Goal: Transaction & Acquisition: Purchase product/service

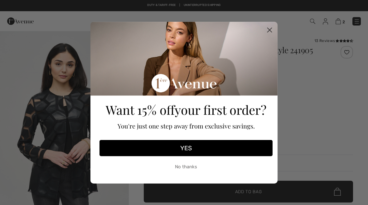
checkbox input "true"
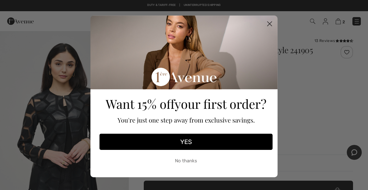
click at [193, 141] on button "YES" at bounding box center [185, 142] width 173 height 16
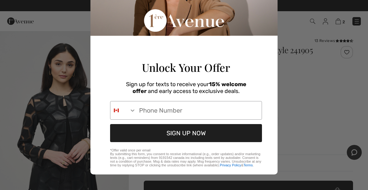
click at [233, 104] on input "Phone Number" at bounding box center [199, 111] width 126 height 18
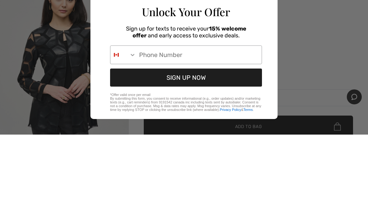
scroll to position [70, 0]
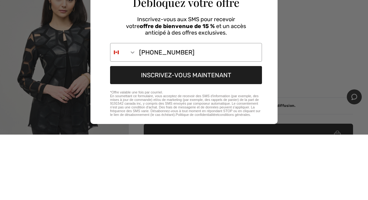
type input "418-572-9506"
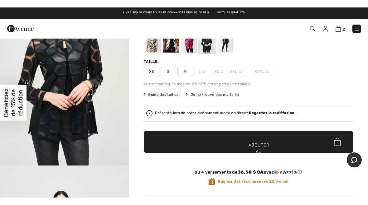
scroll to position [50, 0]
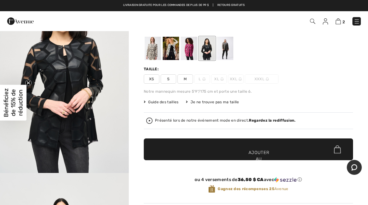
click at [270, 150] on span "✔ Ajouté au panier Ajouter au panier" at bounding box center [248, 150] width 209 height 22
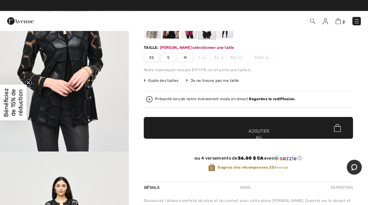
scroll to position [72, 0]
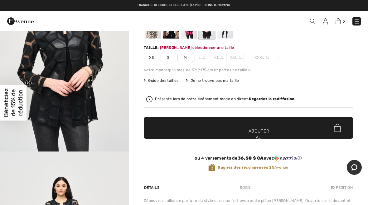
click at [338, 23] on img at bounding box center [337, 21] width 5 height 6
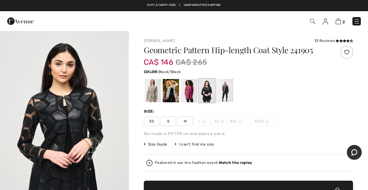
click at [338, 21] on img at bounding box center [337, 21] width 5 height 6
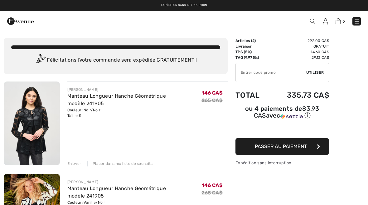
click at [337, 21] on img at bounding box center [337, 21] width 5 height 6
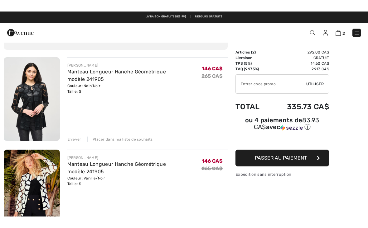
scroll to position [36, 0]
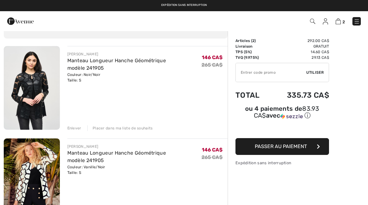
click at [286, 73] on input "TEXT" at bounding box center [271, 72] width 70 height 19
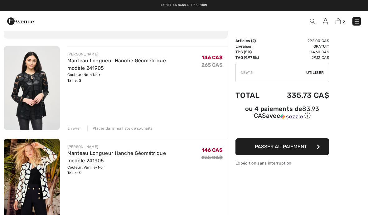
type input "NEW15"
click at [316, 71] on span "Utiliser" at bounding box center [314, 73] width 17 height 6
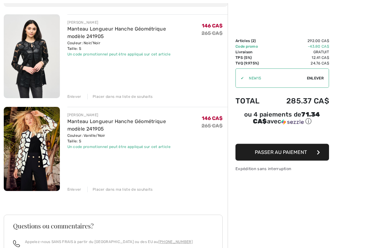
scroll to position [67, 0]
click at [300, 154] on span "Passer au paiement" at bounding box center [281, 152] width 52 height 6
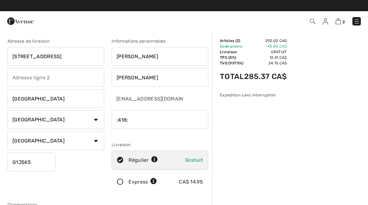
click at [184, 118] on input "phone" at bounding box center [160, 120] width 97 height 19
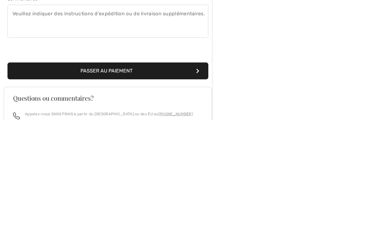
type input "4185729506"
click at [165, 175] on button "Passer au paiement" at bounding box center [107, 183] width 201 height 17
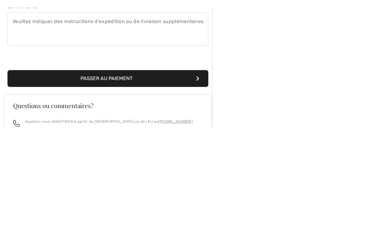
scroll to position [188, 0]
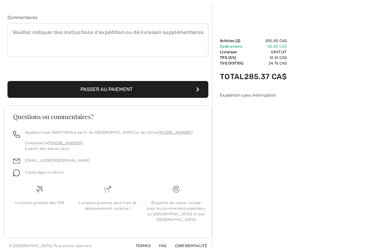
click at [178, 81] on button "Passer au paiement" at bounding box center [107, 89] width 201 height 17
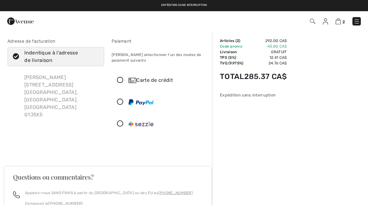
click at [123, 100] on icon at bounding box center [120, 102] width 17 height 7
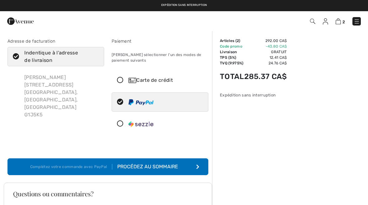
click at [159, 171] on button "Complétez votre commande avec PayPal Procédez au sommaire" at bounding box center [107, 167] width 201 height 17
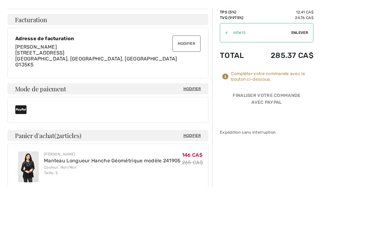
scroll to position [181, 0]
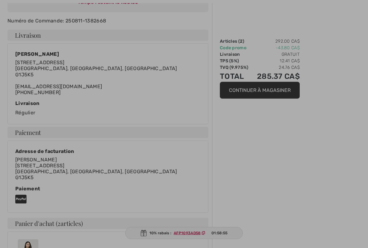
click at [190, 205] on div at bounding box center [184, 124] width 368 height 248
click at [156, 205] on div at bounding box center [184, 124] width 368 height 248
click at [196, 205] on div at bounding box center [184, 124] width 368 height 248
click at [204, 205] on div at bounding box center [184, 124] width 368 height 248
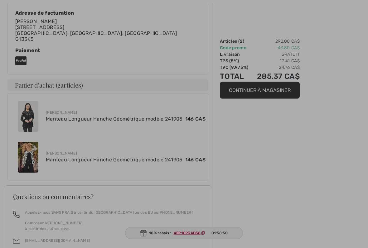
scroll to position [283, 0]
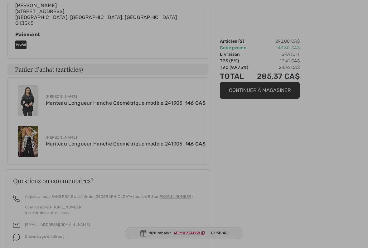
click at [272, 94] on div at bounding box center [184, 124] width 368 height 248
click at [269, 92] on div at bounding box center [184, 124] width 368 height 248
click at [272, 90] on div at bounding box center [184, 124] width 368 height 248
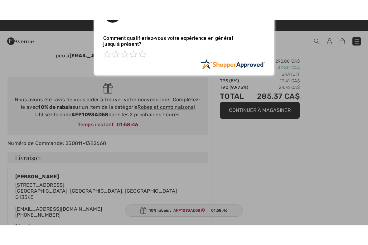
scroll to position [0, 0]
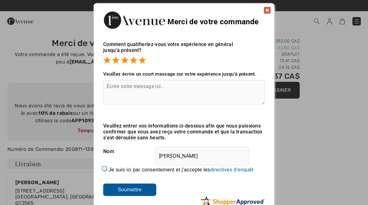
click at [143, 193] on input "Soumettre" at bounding box center [129, 190] width 53 height 12
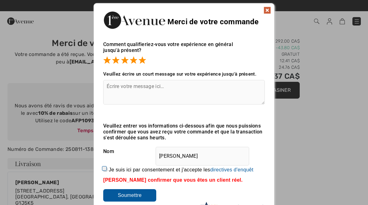
click at [265, 13] on img at bounding box center [266, 10] width 7 height 7
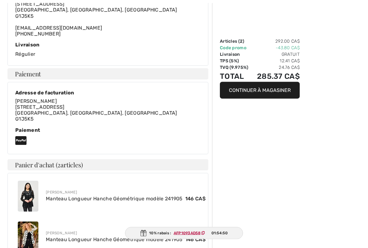
scroll to position [187, 0]
click at [50, 205] on link "Manteau Longueur Hanche Géométrique modèle 241905" at bounding box center [114, 240] width 137 height 6
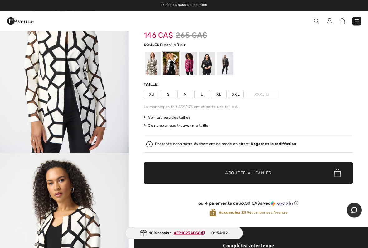
scroll to position [35, 0]
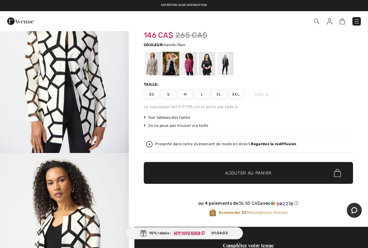
click at [177, 116] on span "Voir tableau des tailles" at bounding box center [167, 118] width 47 height 6
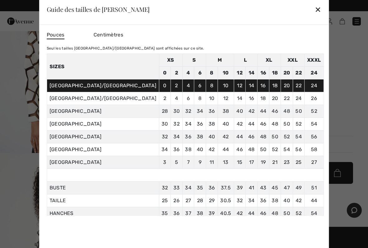
click at [279, 13] on div "Guide des tailles de Joseph Ribkoff ✕" at bounding box center [184, 9] width 290 height 31
click at [315, 15] on div "✕" at bounding box center [318, 9] width 7 height 13
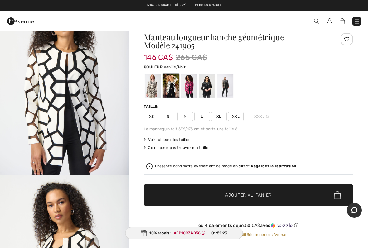
scroll to position [0, 0]
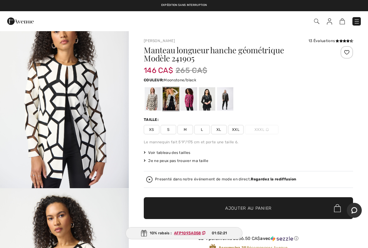
click at [151, 92] on div at bounding box center [153, 98] width 16 height 23
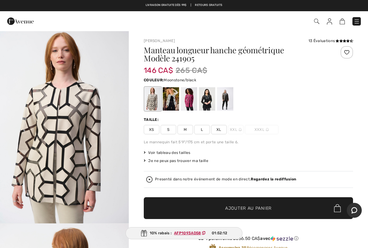
click at [172, 94] on div at bounding box center [171, 98] width 16 height 23
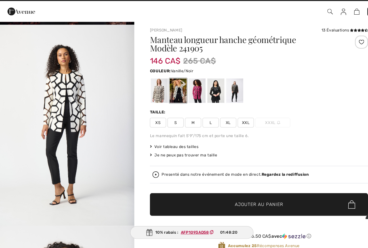
scroll to position [2, 0]
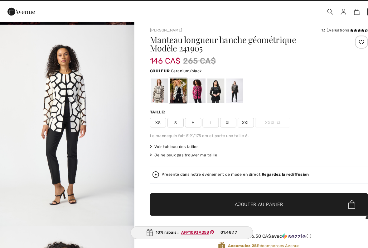
click at [189, 87] on div at bounding box center [189, 96] width 16 height 23
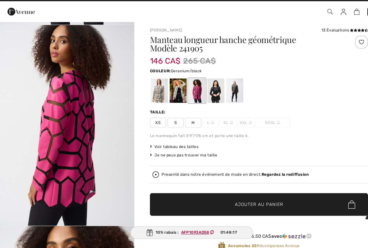
scroll to position [0, 0]
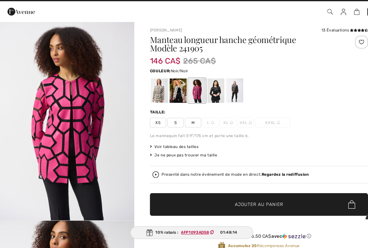
click at [207, 87] on div at bounding box center [207, 96] width 16 height 23
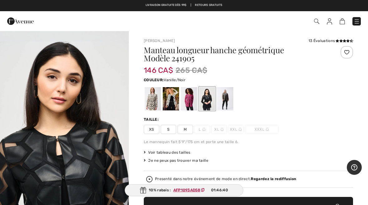
click at [170, 96] on div at bounding box center [171, 98] width 16 height 23
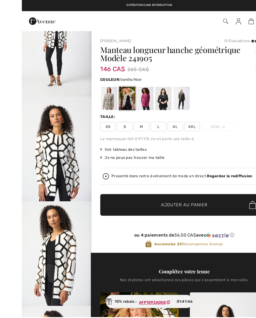
scroll to position [0, 0]
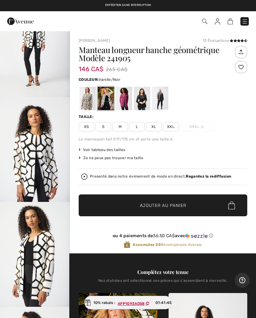
click at [237, 155] on div "Je ne peux pas trouver ma taille" at bounding box center [163, 158] width 168 height 6
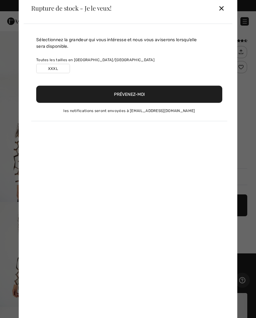
click at [230, 2] on div "Rupture de stock - Je le veux! ✕" at bounding box center [128, 8] width 208 height 31
click at [222, 9] on div "✕" at bounding box center [221, 8] width 7 height 13
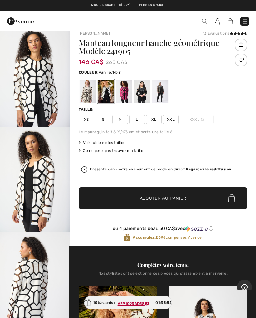
scroll to position [0, 0]
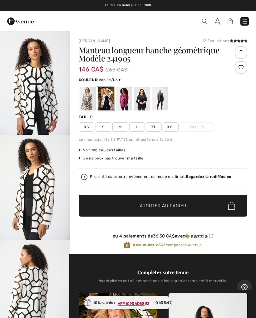
click at [116, 150] on span "Voir tableau des tailles" at bounding box center [102, 150] width 47 height 6
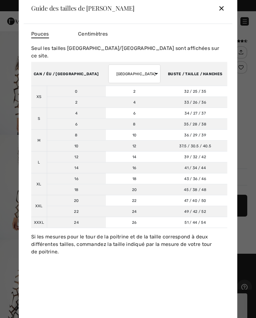
click at [200, 108] on td "34 / 27 / 37 86 / 68.5 / 94" at bounding box center [195, 113] width 64 height 11
click at [188, 132] on span "36 / 29 / 39" at bounding box center [195, 134] width 22 height 4
click at [223, 9] on div "✕" at bounding box center [221, 8] width 7 height 13
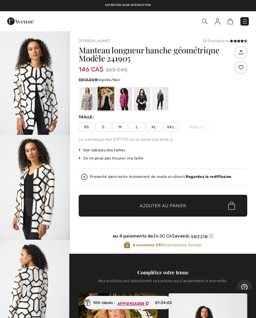
click at [119, 151] on span "Voir tableau des tailles" at bounding box center [102, 150] width 47 height 6
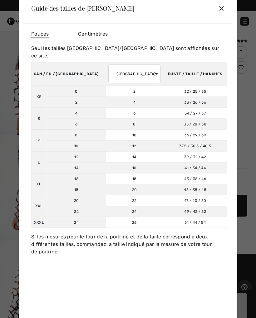
click at [101, 34] on span "Centimètres" at bounding box center [93, 34] width 30 height 6
click at [221, 11] on div "✕" at bounding box center [221, 8] width 7 height 13
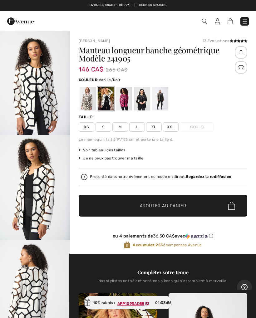
click at [85, 176] on img at bounding box center [84, 177] width 6 height 6
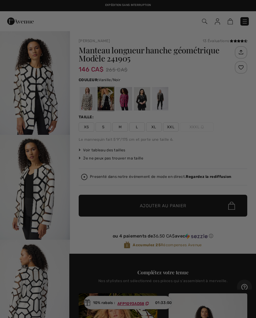
checkbox input "true"
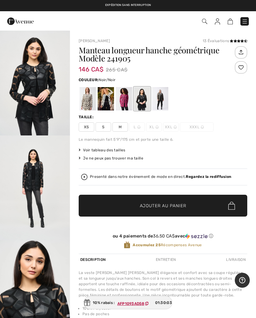
click at [34, 82] on img "1 / 5" at bounding box center [35, 83] width 70 height 105
